Goal: Information Seeking & Learning: Learn about a topic

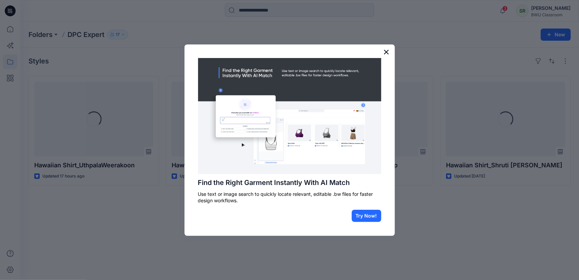
click at [387, 52] on button "×" at bounding box center [386, 51] width 6 height 11
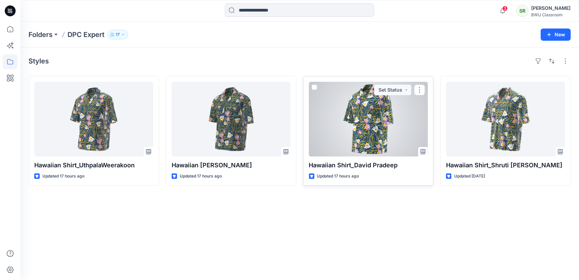
click at [363, 135] on div at bounding box center [368, 119] width 119 height 75
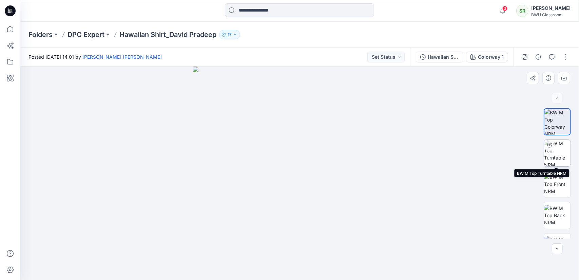
click at [554, 147] on img at bounding box center [557, 153] width 26 height 26
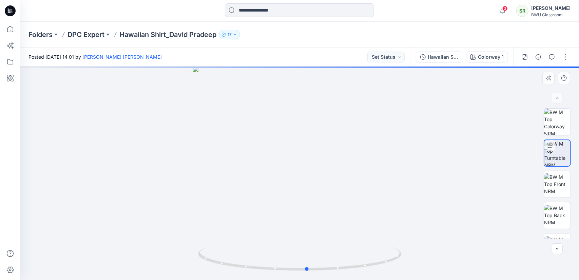
drag, startPoint x: 362, startPoint y: 269, endPoint x: 166, endPoint y: 274, distance: 196.0
click at [166, 274] on div at bounding box center [299, 172] width 558 height 213
click at [90, 31] on p "DPC Expert" at bounding box center [85, 34] width 37 height 9
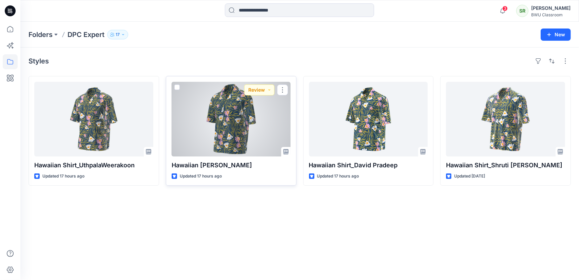
click at [243, 143] on div at bounding box center [231, 119] width 119 height 75
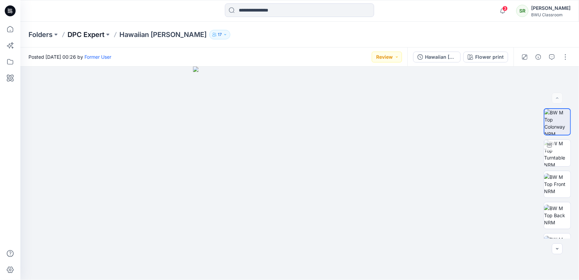
click at [74, 36] on p "DPC Expert" at bounding box center [85, 34] width 37 height 9
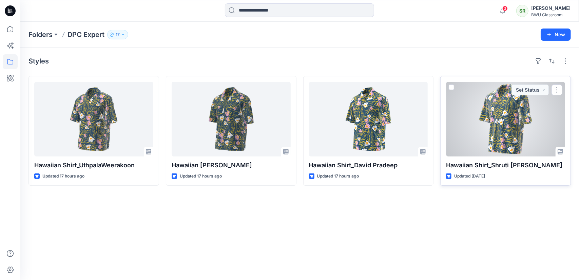
click at [487, 134] on div at bounding box center [505, 119] width 119 height 75
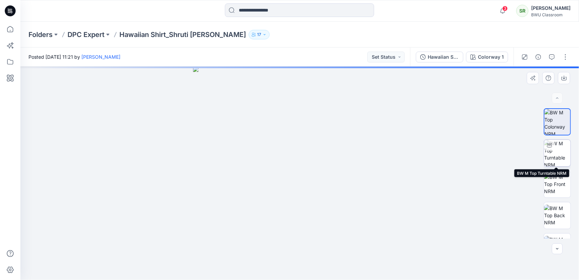
click at [559, 156] on img at bounding box center [557, 153] width 26 height 26
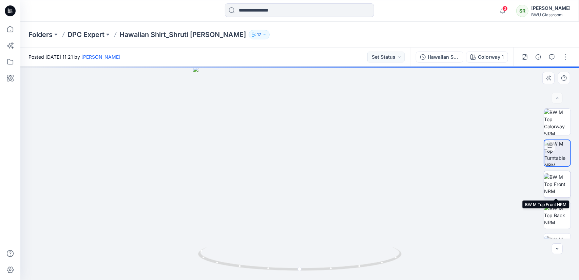
click at [562, 181] on img at bounding box center [557, 183] width 26 height 21
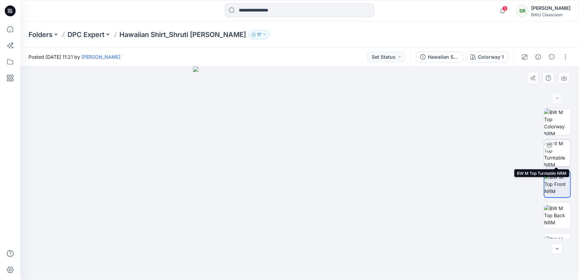
click at [559, 155] on img at bounding box center [557, 153] width 26 height 26
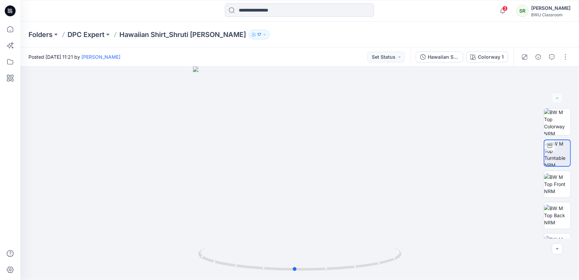
drag, startPoint x: 369, startPoint y: 272, endPoint x: 167, endPoint y: 280, distance: 202.5
click at [167, 279] on html "3 Notifications [PERSON_NAME] [PERSON_NAME] shared Hawaiian Shirt_David Pradeep…" at bounding box center [289, 140] width 579 height 280
click at [91, 36] on p "DPC Expert" at bounding box center [85, 34] width 37 height 9
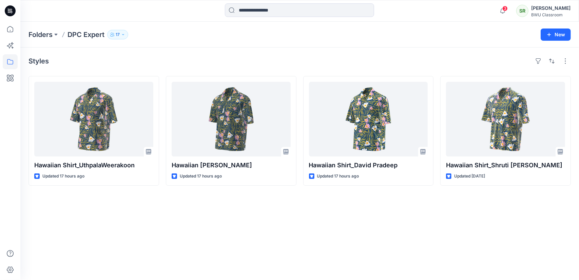
click at [117, 39] on button "17" at bounding box center [117, 34] width 21 height 9
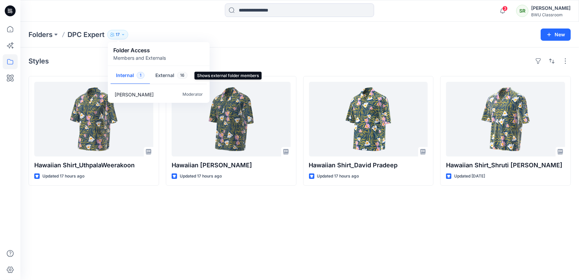
click at [161, 82] on button "External 16" at bounding box center [171, 75] width 43 height 17
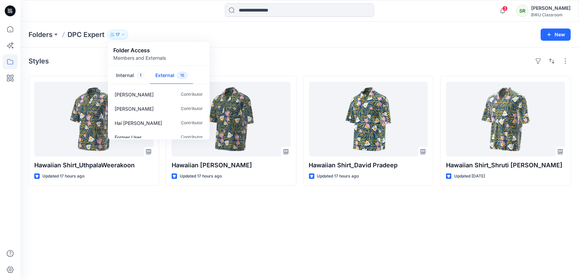
click at [224, 60] on div "Styles" at bounding box center [299, 61] width 542 height 11
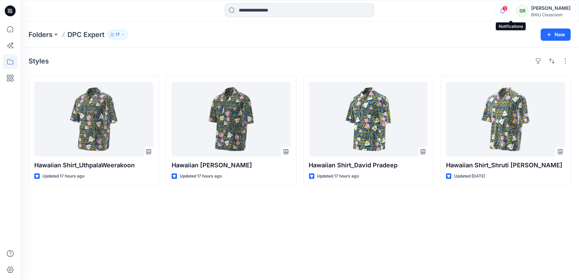
click at [506, 6] on icon "button" at bounding box center [502, 11] width 13 height 14
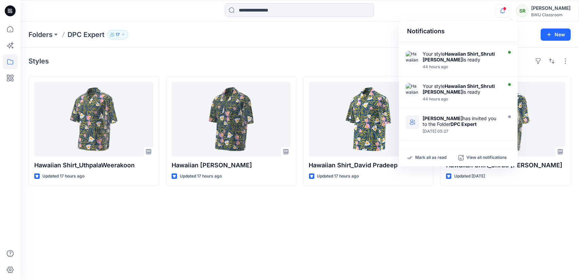
scroll to position [204, 0]
click at [475, 218] on div "Styles Hawaiian Shirt_UthpalaWeerakoon Updated 17 hours ago Hawaiian [PERSON_NA…" at bounding box center [299, 163] width 558 height 232
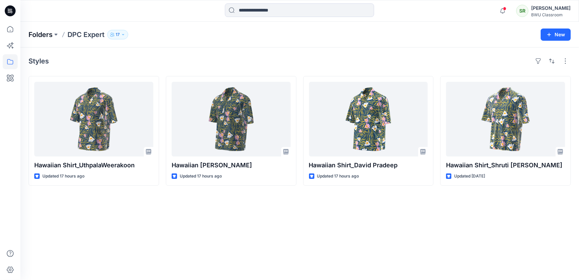
click at [43, 35] on p "Folders" at bounding box center [40, 34] width 24 height 9
